Goal: Information Seeking & Learning: Find specific fact

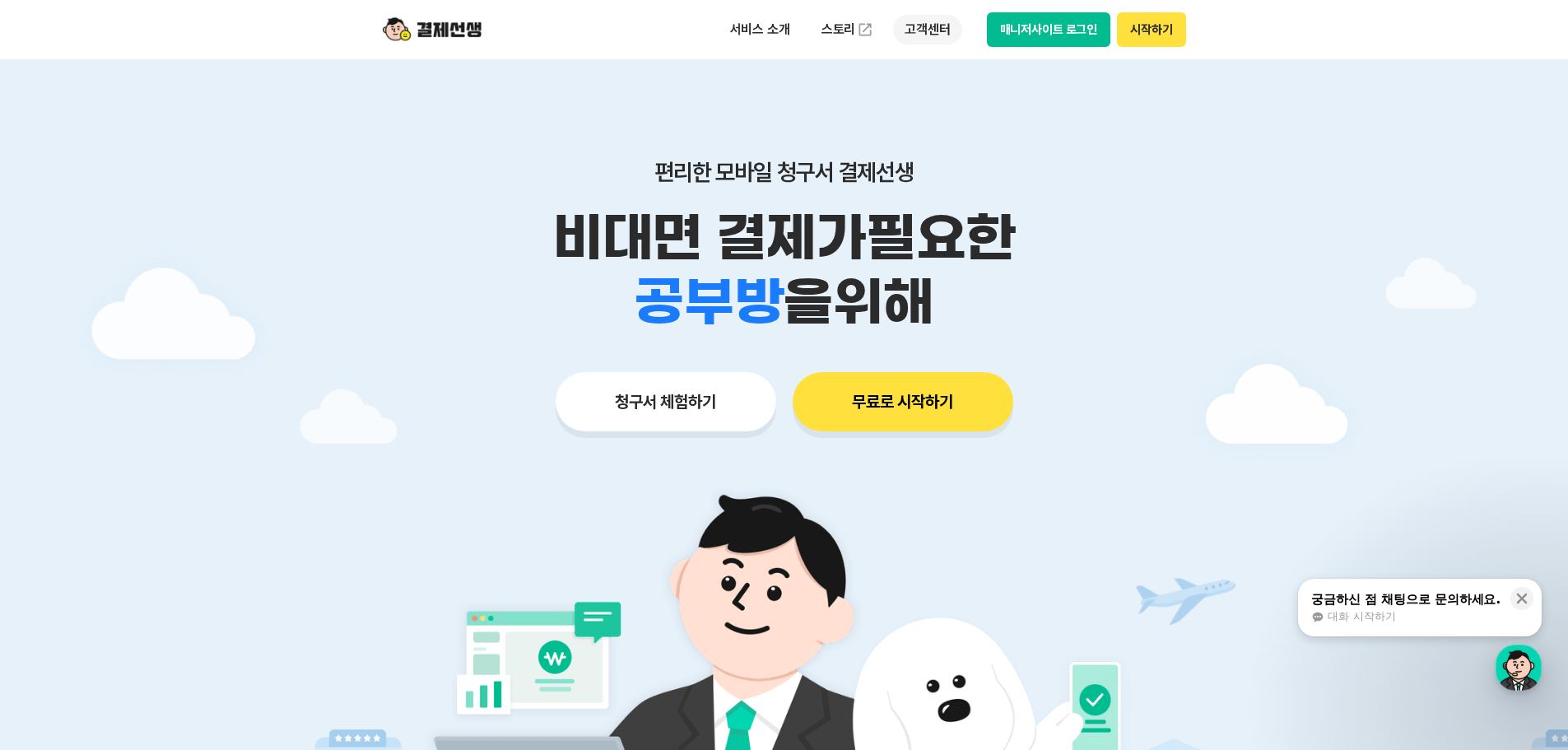
click at [914, 25] on p "고객센터" at bounding box center [927, 30] width 69 height 30
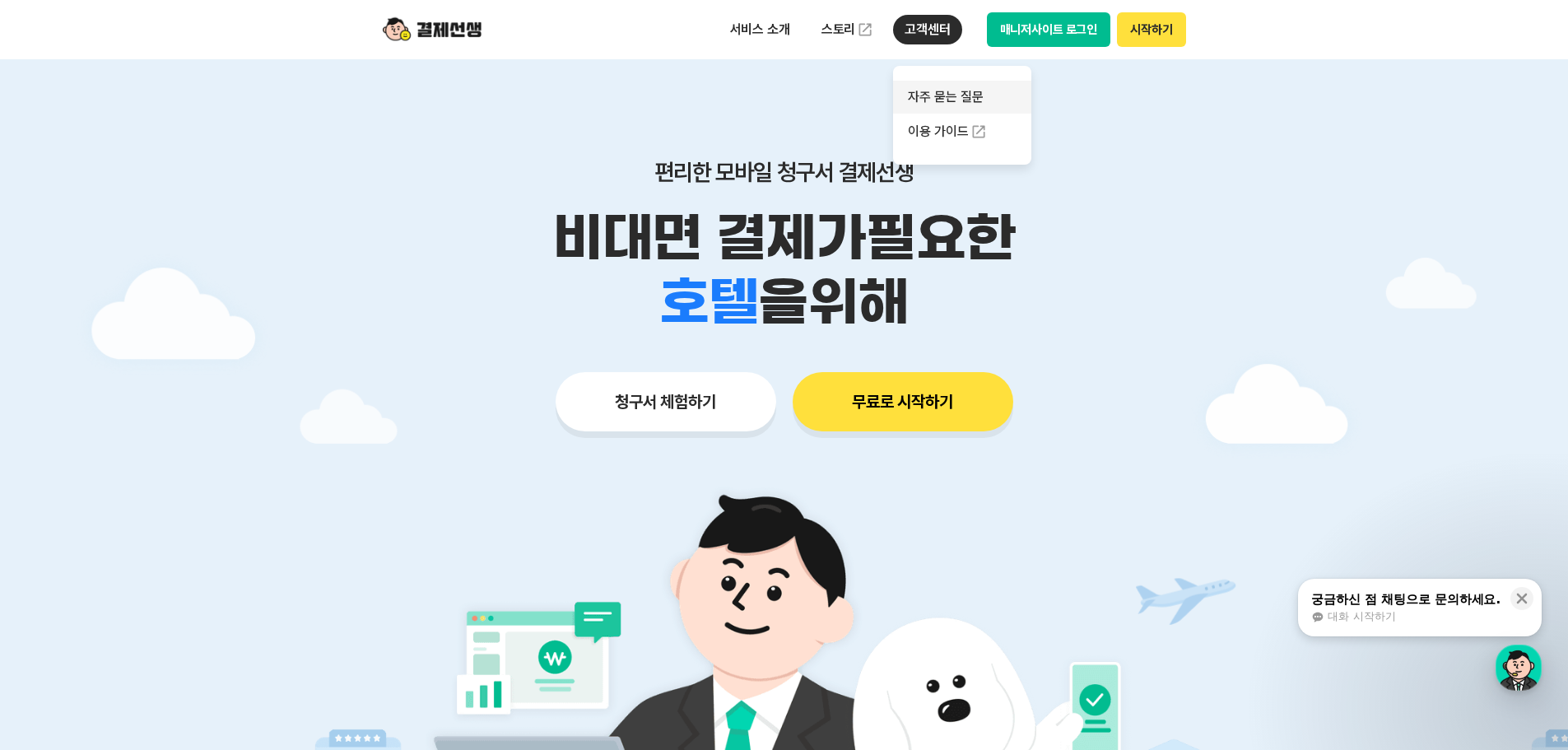
click at [923, 97] on link "자주 묻는 질문" at bounding box center [962, 96] width 138 height 32
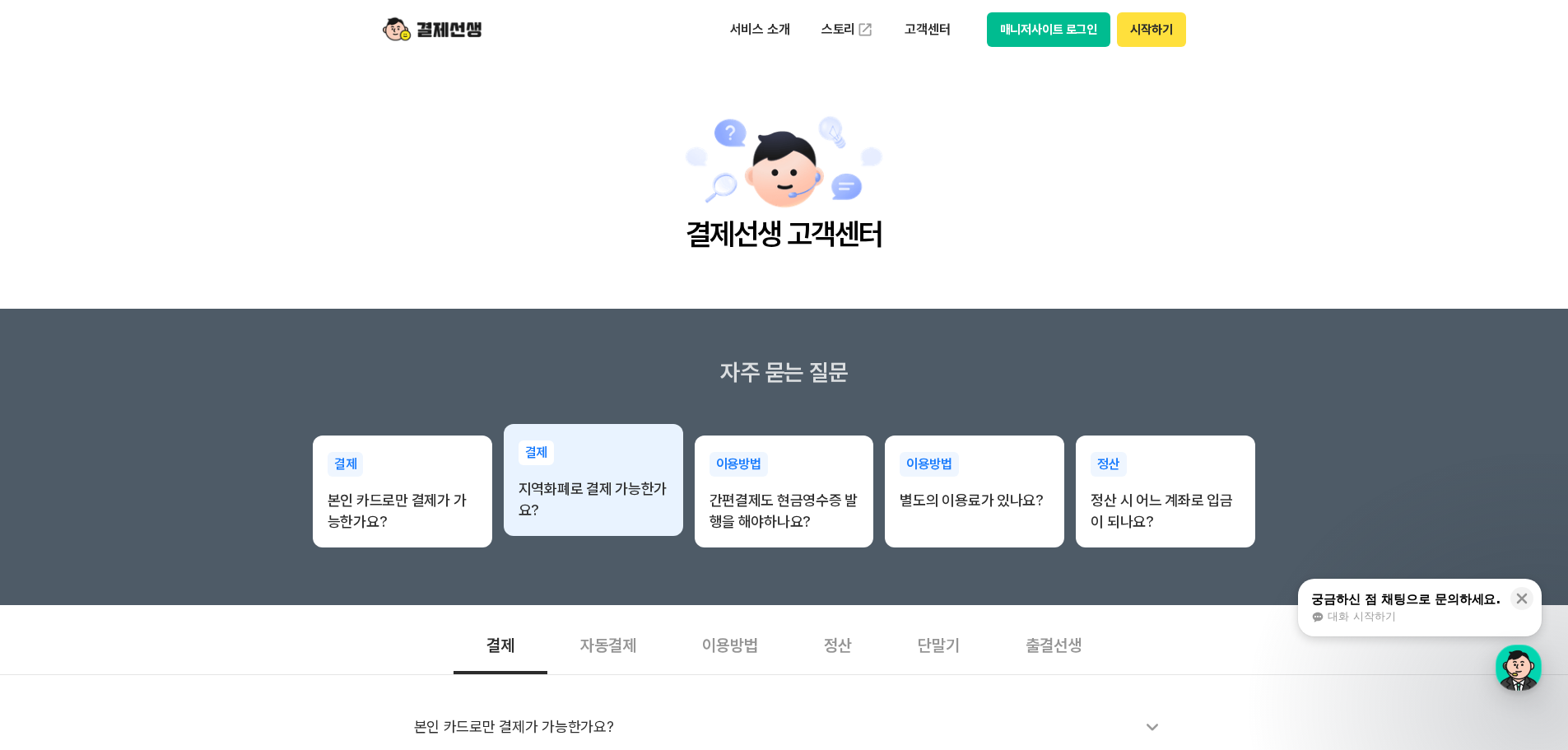
click at [633, 483] on p "지역화폐로 결제 가능한가요?" at bounding box center [593, 500] width 150 height 43
click at [626, 495] on p "지역화폐로 결제 가능한가요?" at bounding box center [593, 500] width 150 height 43
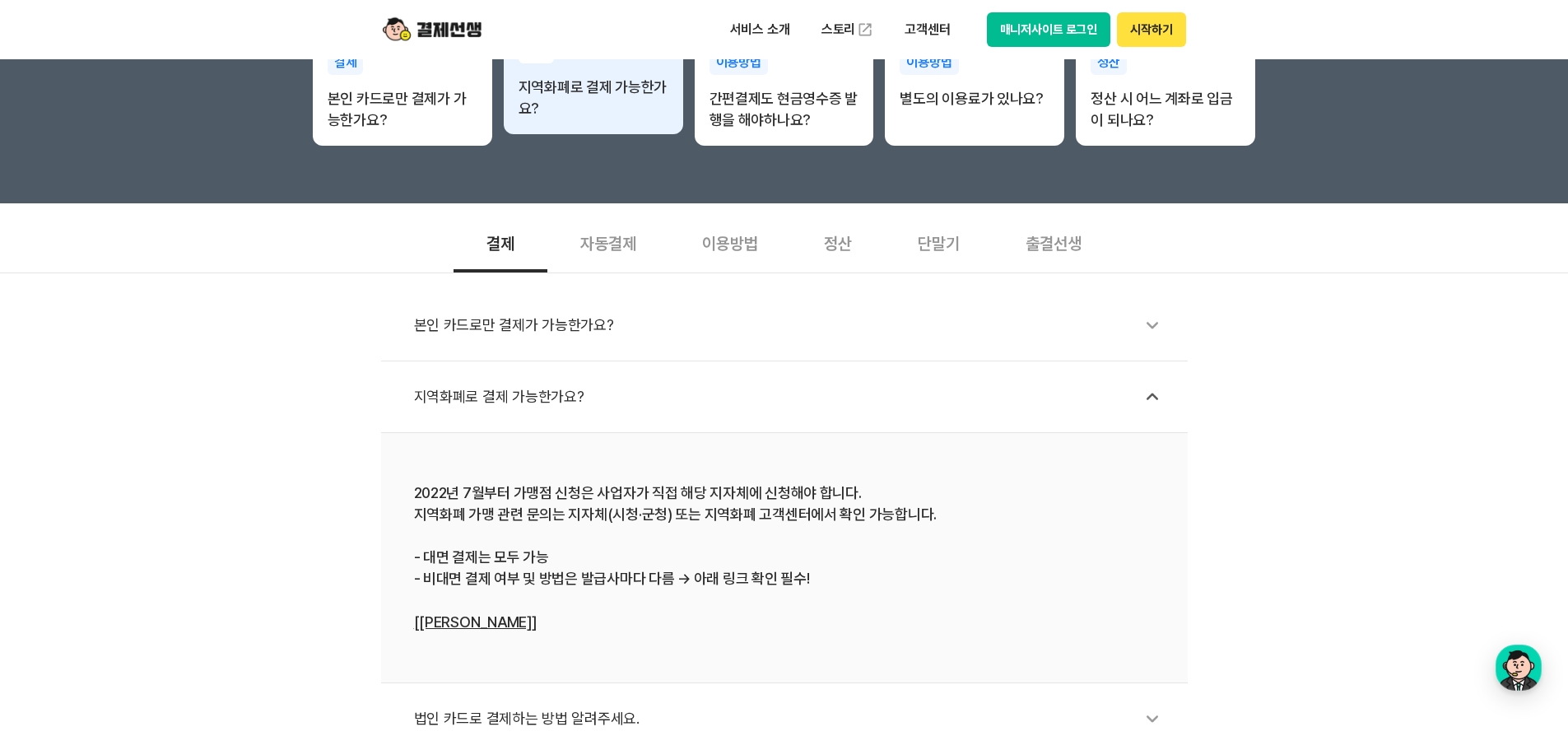
scroll to position [439, 0]
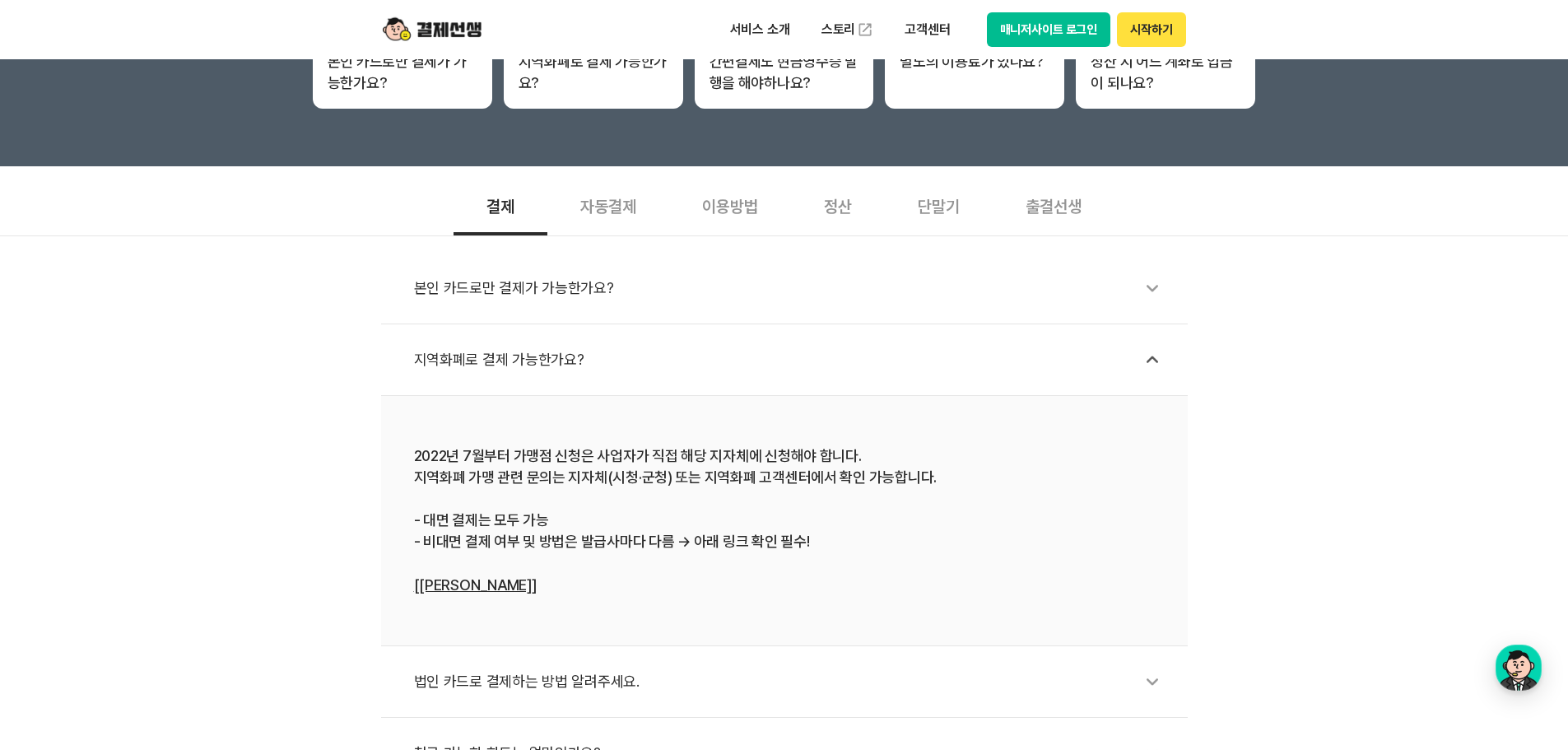
click at [453, 590] on link "[[PERSON_NAME]]" at bounding box center [475, 585] width 122 height 17
click at [484, 575] on div "2022년 7월부터 가맹점 신청은 사업자가 직접 해당 지자체에 신청해야 합니다. 지역화폐 가맹 관련 문의는 지자체(시청·군청) 또는 지역화폐 …" at bounding box center [784, 521] width 741 height 151
click at [482, 579] on link "[[PERSON_NAME]]" at bounding box center [475, 585] width 122 height 17
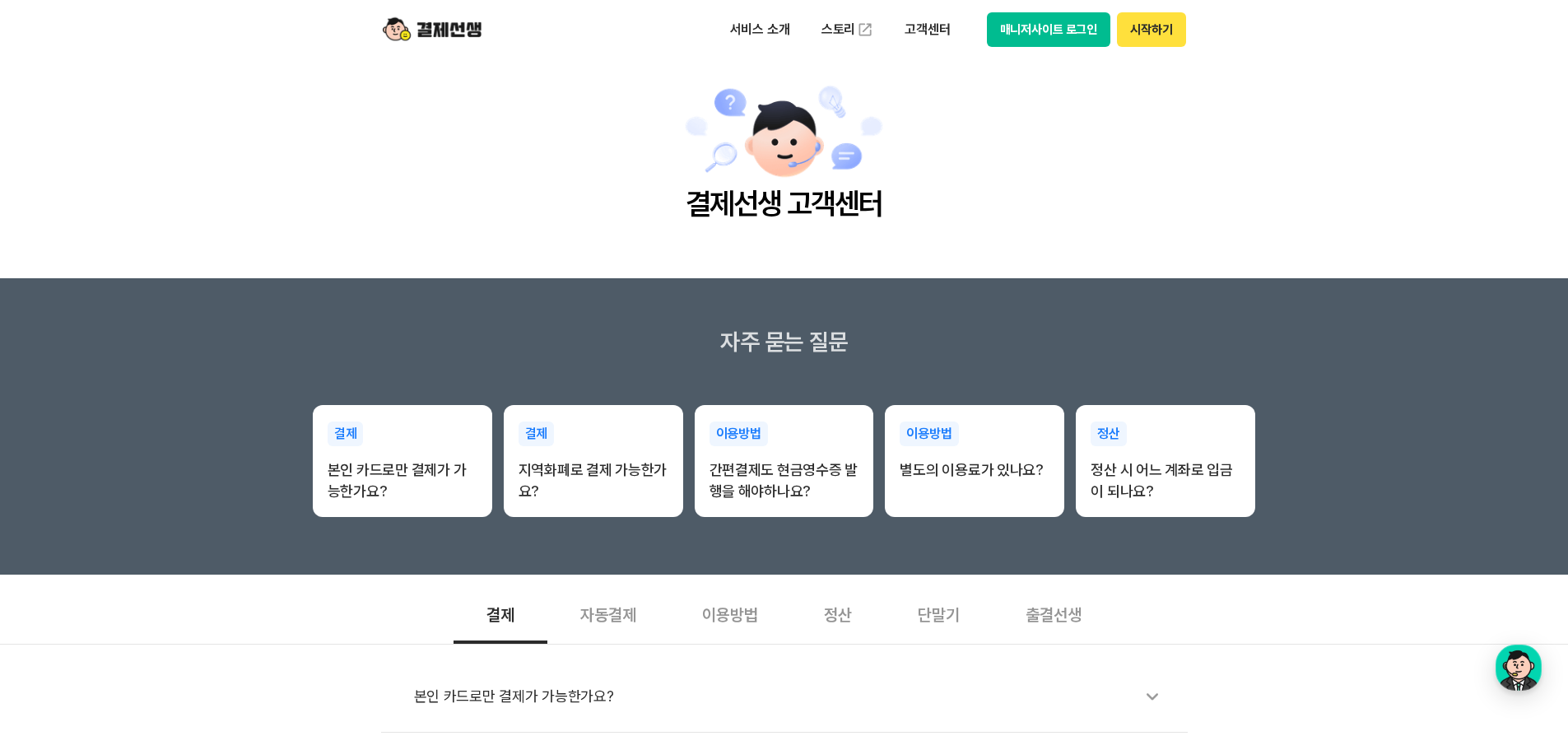
scroll to position [0, 0]
